Goal: Task Accomplishment & Management: Use online tool/utility

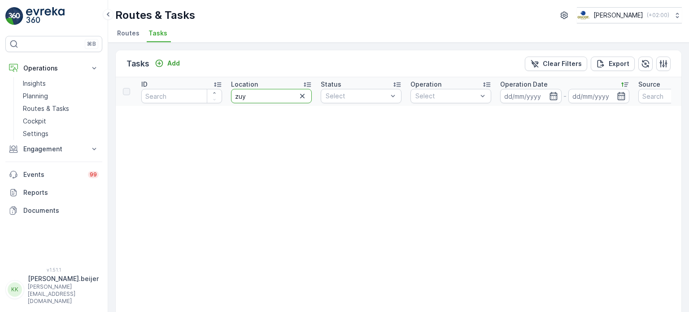
click at [253, 92] on input "zuy" at bounding box center [271, 96] width 81 height 14
type input "30ml"
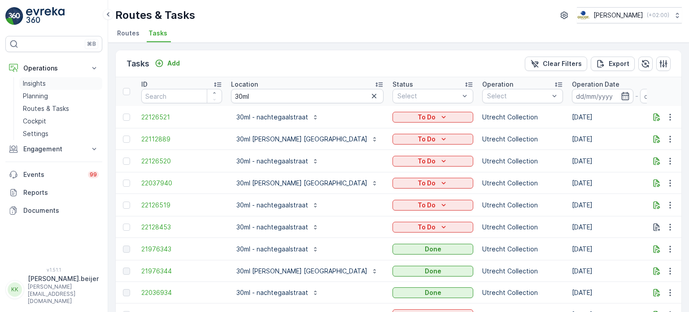
click at [25, 80] on p "Insights" at bounding box center [34, 83] width 23 height 9
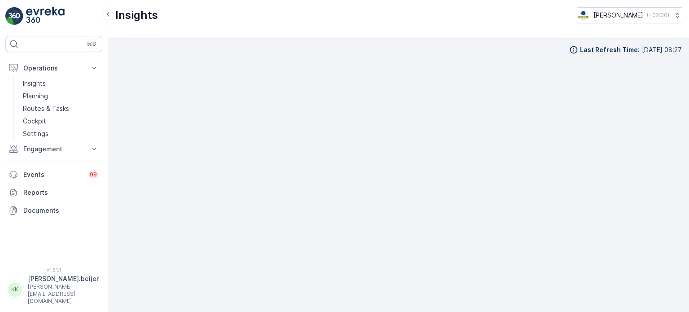
scroll to position [7, 0]
click at [57, 108] on p "Routes & Tasks" at bounding box center [46, 108] width 46 height 9
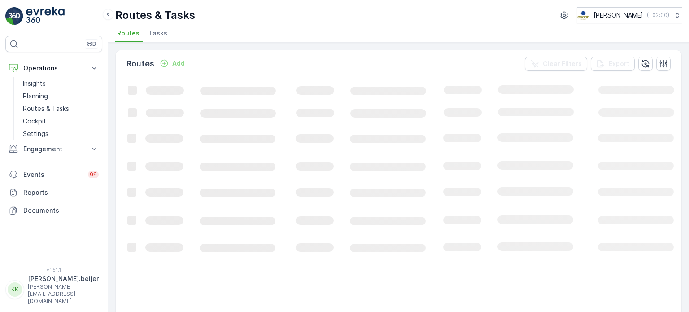
click at [155, 35] on span "Tasks" at bounding box center [157, 33] width 19 height 9
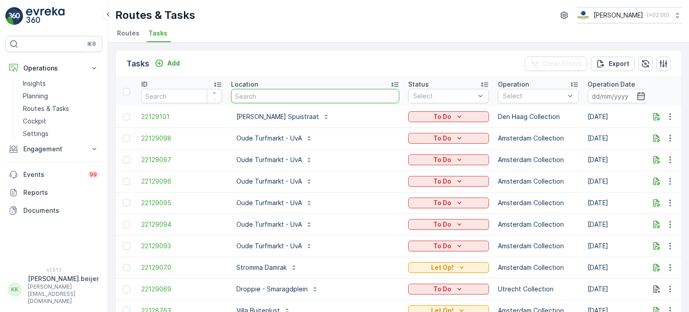
click at [273, 95] on input "text" at bounding box center [315, 96] width 168 height 14
type input "papi"
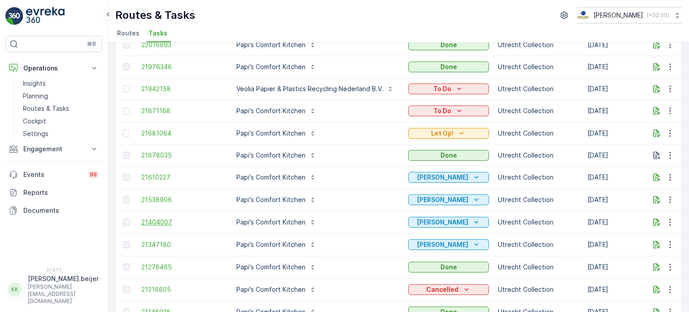
click at [145, 218] on span "21404007" at bounding box center [181, 222] width 81 height 9
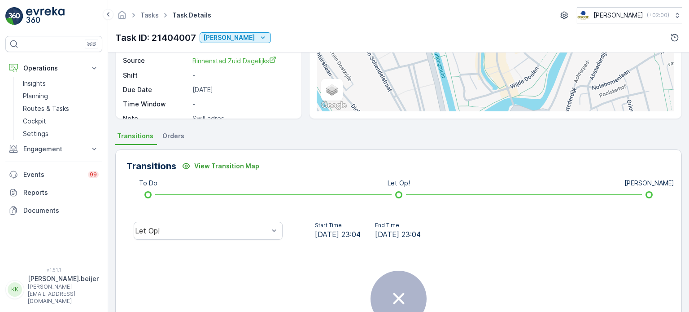
scroll to position [121, 0]
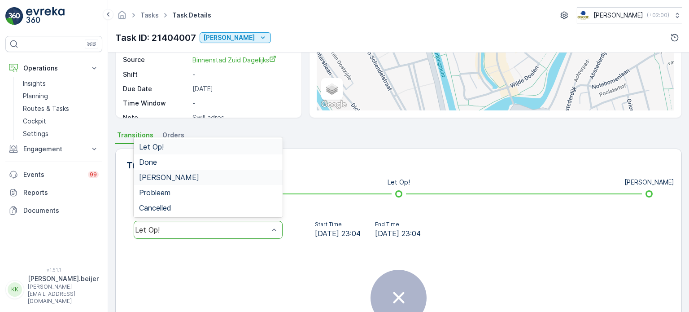
click at [164, 174] on span "[PERSON_NAME]" at bounding box center [169, 177] width 60 height 8
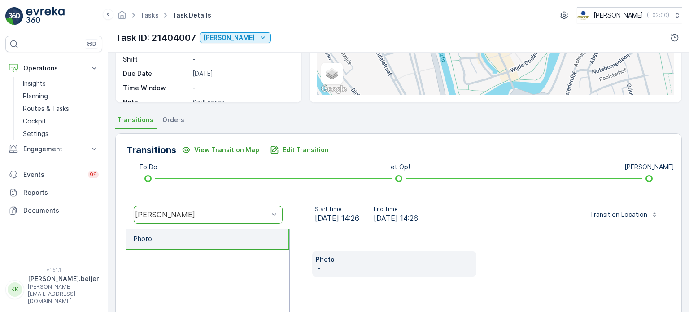
scroll to position [0, 0]
